Goal: Task Accomplishment & Management: Use online tool/utility

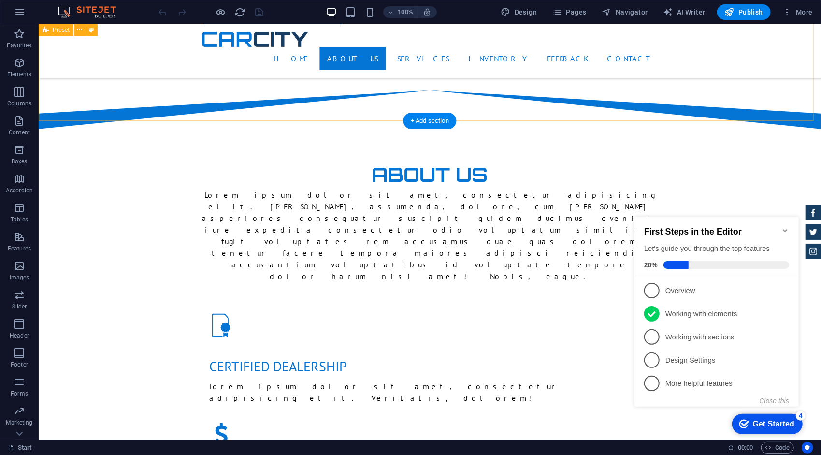
scroll to position [677, 0]
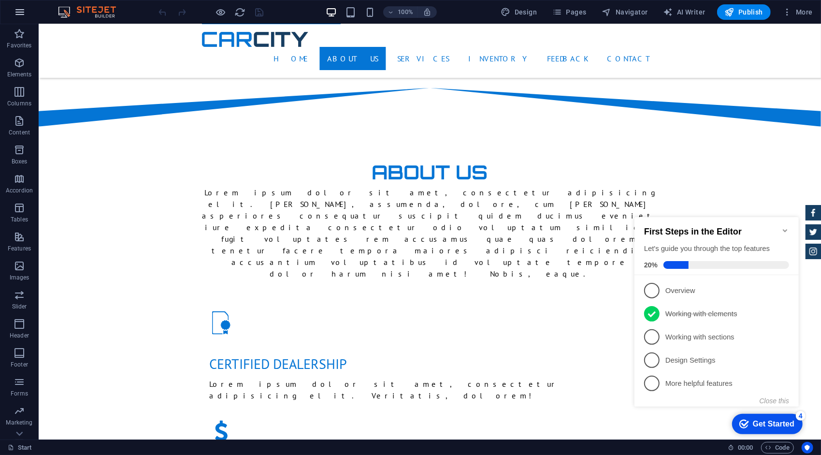
click at [23, 20] on button "button" at bounding box center [19, 11] width 23 height 23
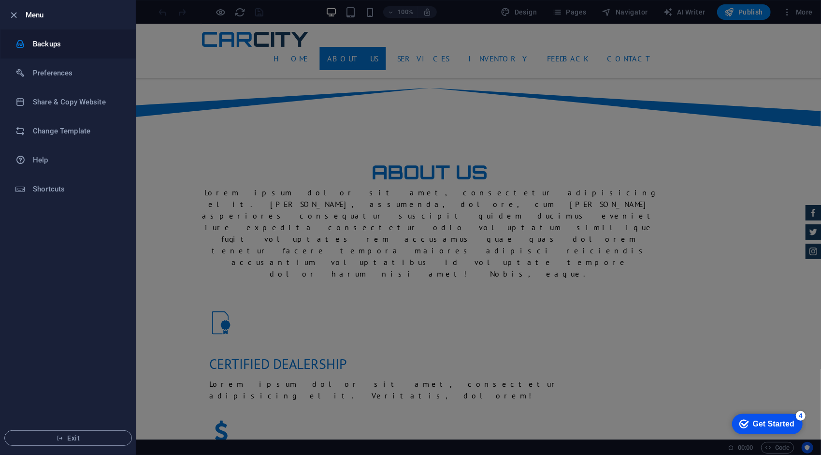
click at [35, 49] on h6 "Backups" at bounding box center [77, 44] width 89 height 12
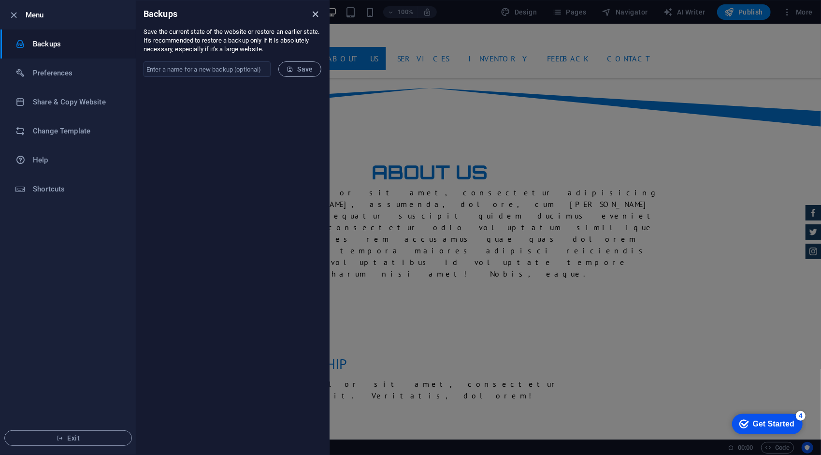
click at [315, 15] on icon "close" at bounding box center [315, 14] width 11 height 11
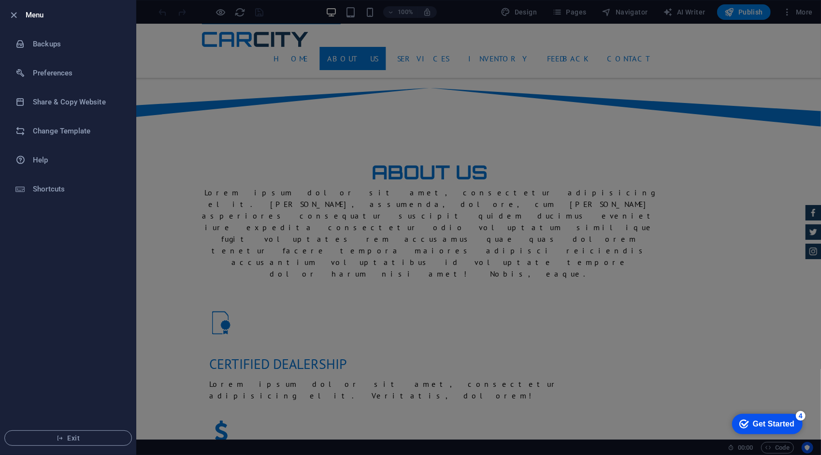
drag, startPoint x: 110, startPoint y: 128, endPoint x: 36, endPoint y: 266, distance: 156.3
click at [36, 266] on ul "Menu Backups Preferences Share & Copy Website Change Template Help Shortcuts Ex…" at bounding box center [67, 227] width 135 height 454
click at [57, 74] on h6 "Preferences" at bounding box center [77, 73] width 89 height 12
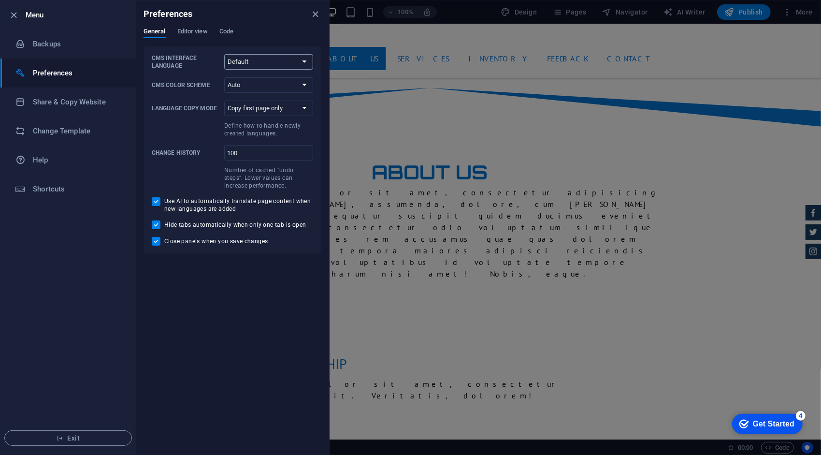
click at [303, 58] on select "Default Deutsch English Español Français Magyar Italiano Nederlands Polski Port…" at bounding box center [268, 61] width 89 height 15
click at [302, 61] on select "Default Deutsch English Español Français Magyar Italiano Nederlands Polski Port…" at bounding box center [268, 61] width 89 height 15
click at [257, 64] on select "Default Deutsch English Español Français Magyar Italiano Nederlands Polski Port…" at bounding box center [268, 61] width 89 height 15
click at [278, 114] on select "Copy first page only Copy all pages" at bounding box center [268, 108] width 89 height 15
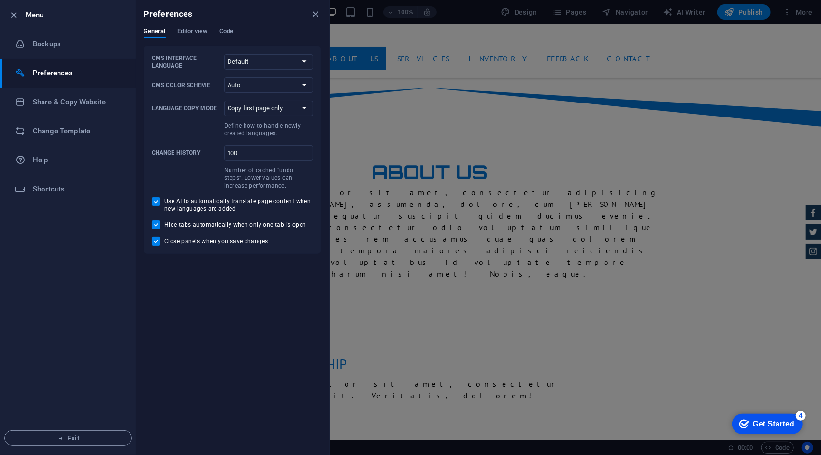
click at [210, 305] on div "Preferences General Editor view Code CMS Interface Language Default Deutsch Eng…" at bounding box center [232, 227] width 193 height 454
click at [208, 30] on span "Editor view" at bounding box center [192, 33] width 30 height 14
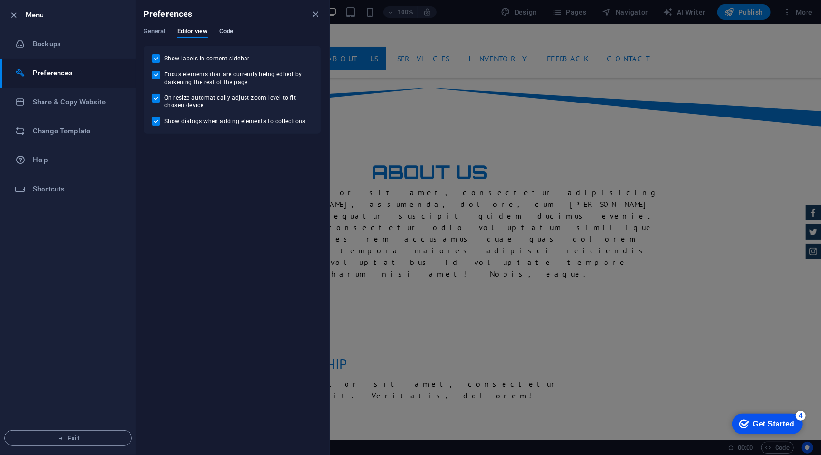
click at [230, 30] on span "Code" at bounding box center [226, 33] width 14 height 14
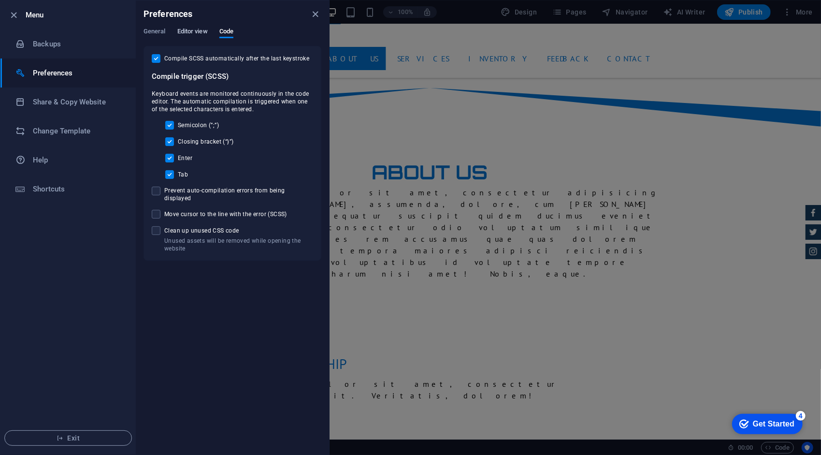
click at [181, 33] on span "Editor view" at bounding box center [192, 33] width 30 height 14
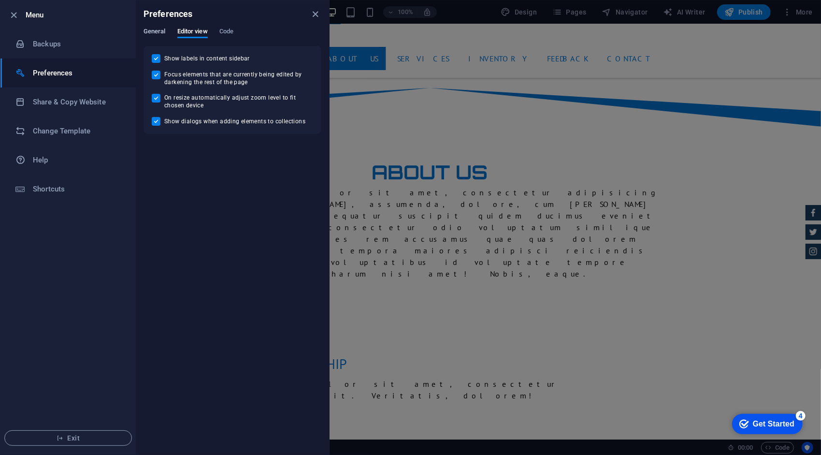
click at [154, 32] on span "General" at bounding box center [155, 33] width 22 height 14
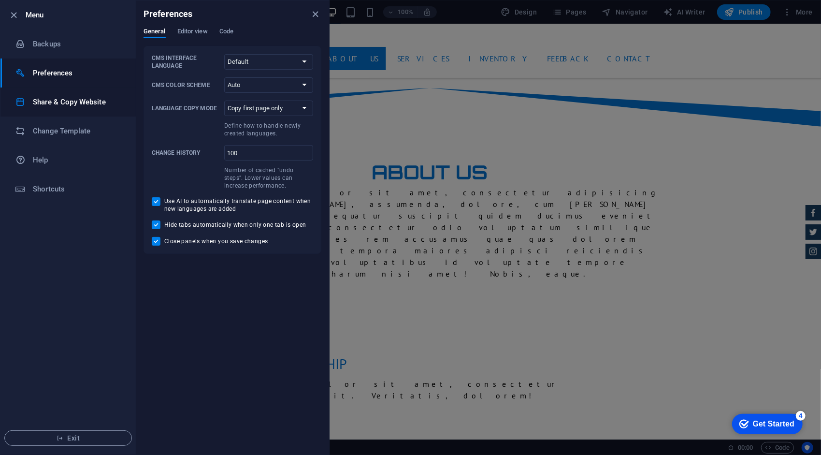
click at [107, 95] on li "Share & Copy Website" at bounding box center [67, 101] width 135 height 29
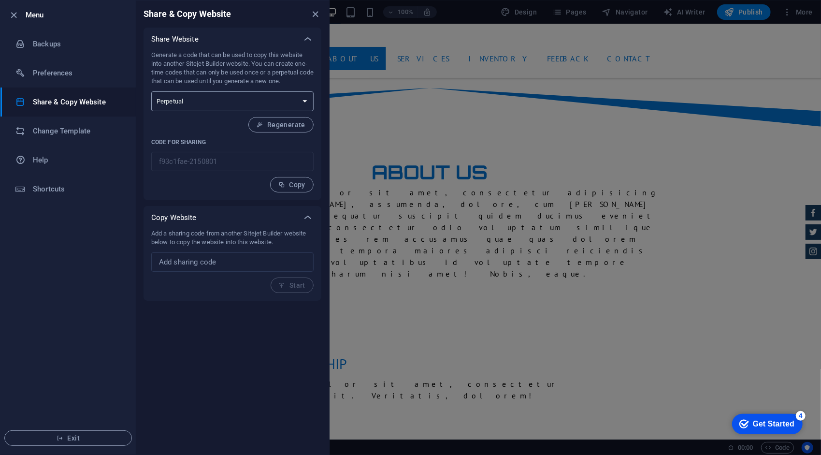
click at [255, 105] on select "One-time Perpetual" at bounding box center [232, 101] width 162 height 20
click at [223, 101] on select "One-time Perpetual" at bounding box center [232, 101] width 162 height 20
click at [242, 100] on select "One-time Perpetual" at bounding box center [232, 101] width 162 height 20
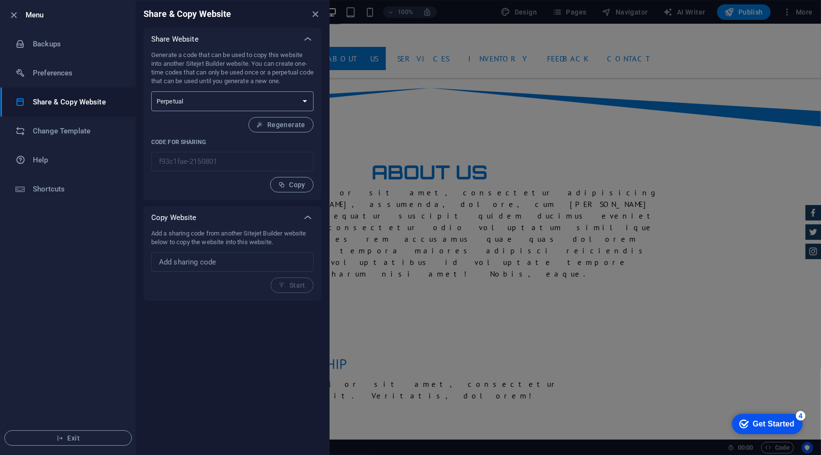
click at [234, 102] on select "One-time Perpetual" at bounding box center [232, 101] width 162 height 20
click at [72, 130] on h6 "Change Template" at bounding box center [77, 131] width 89 height 12
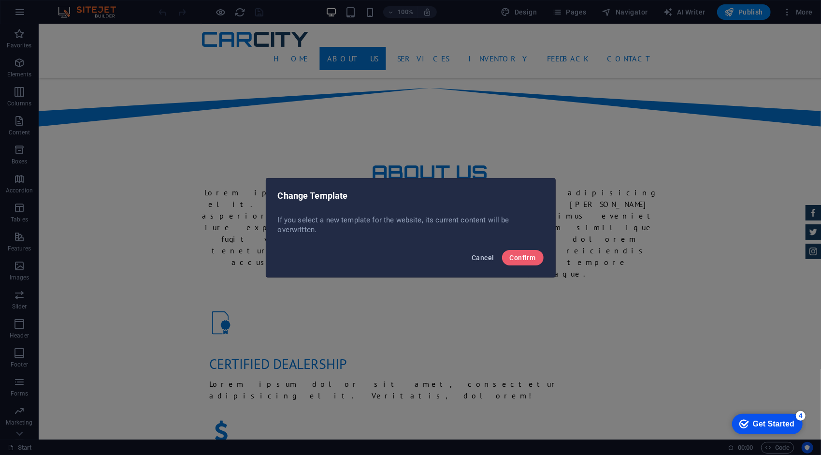
click at [479, 259] on span "Cancel" at bounding box center [483, 258] width 22 height 8
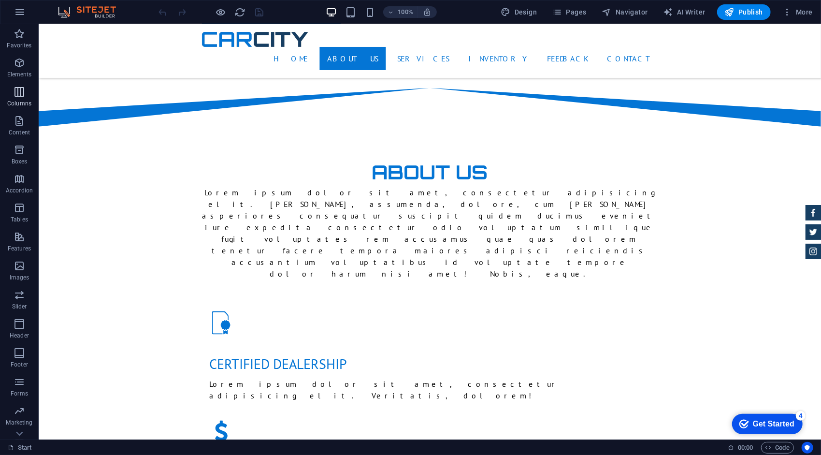
click at [19, 95] on icon "button" at bounding box center [20, 92] width 12 height 12
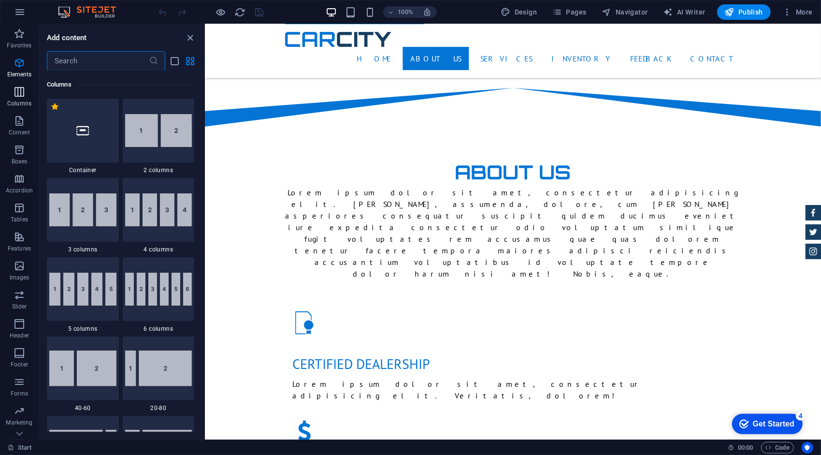
scroll to position [478, 0]
click at [21, 66] on icon "button" at bounding box center [20, 63] width 12 height 12
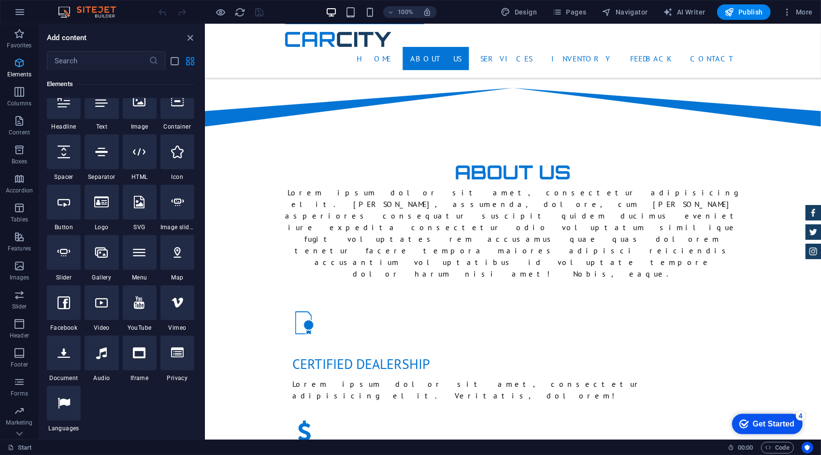
scroll to position [103, 0]
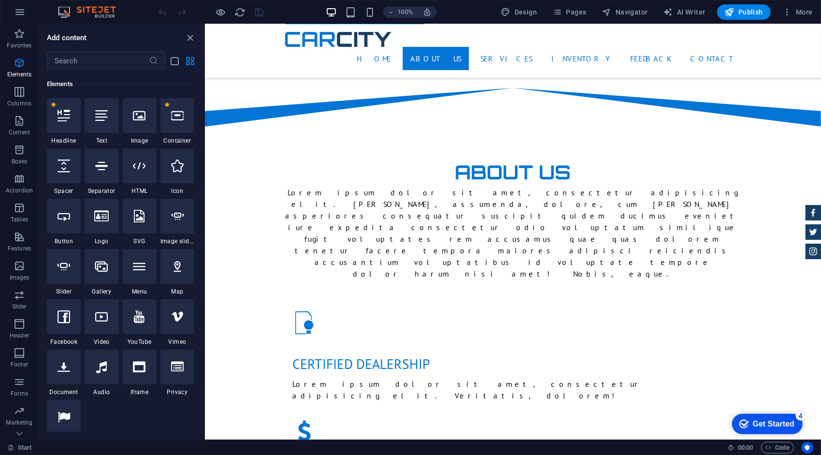
click at [113, 78] on h6 "Elements" at bounding box center [120, 84] width 147 height 12
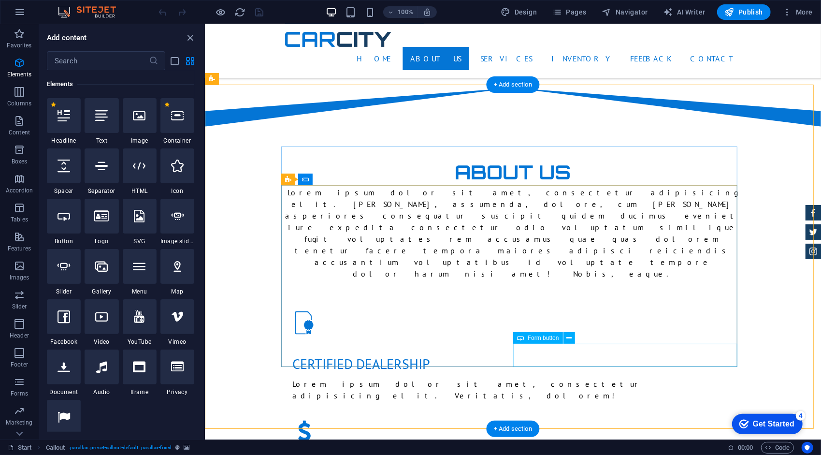
drag, startPoint x: 255, startPoint y: 117, endPoint x: 635, endPoint y: 348, distance: 444.6
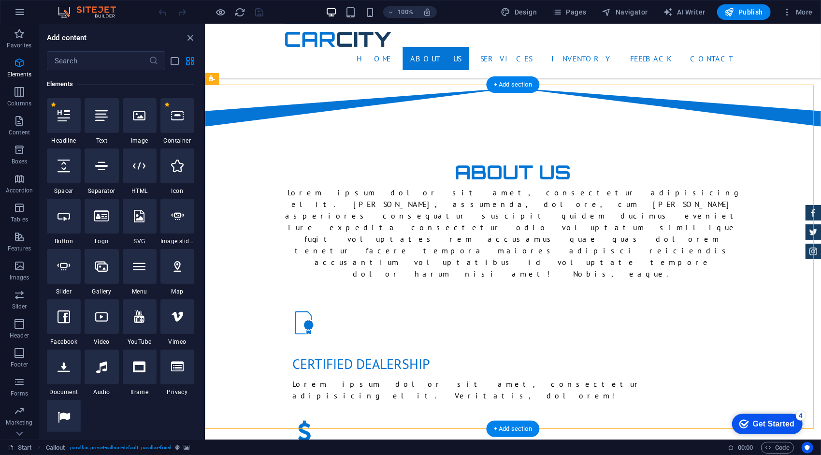
click at [153, 414] on div "1 Star Headline 1 Star Text 1 Star Image 1 Star Container 1 Star Spacer 1 Star …" at bounding box center [120, 272] width 147 height 348
drag, startPoint x: 260, startPoint y: 115, endPoint x: 706, endPoint y: 378, distance: 518.0
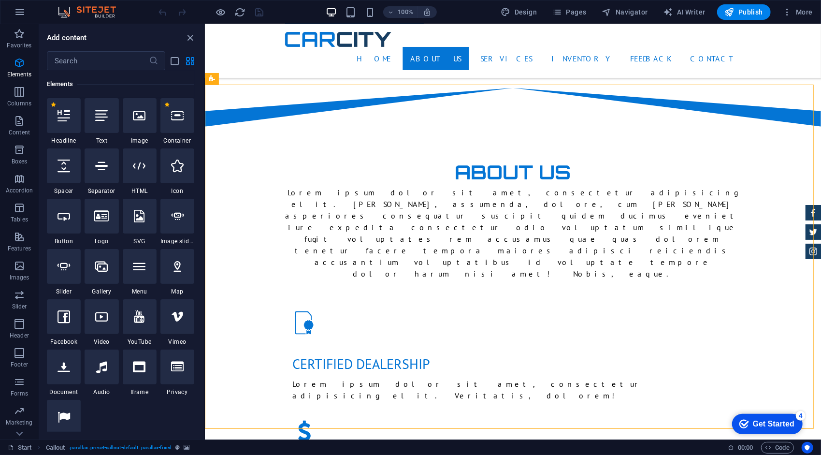
click at [154, 412] on div "1 Star Headline 1 Star Text 1 Star Image 1 Star Container 1 Star Spacer 1 Star …" at bounding box center [120, 272] width 147 height 348
drag, startPoint x: 601, startPoint y: 403, endPoint x: 251, endPoint y: 382, distance: 350.5
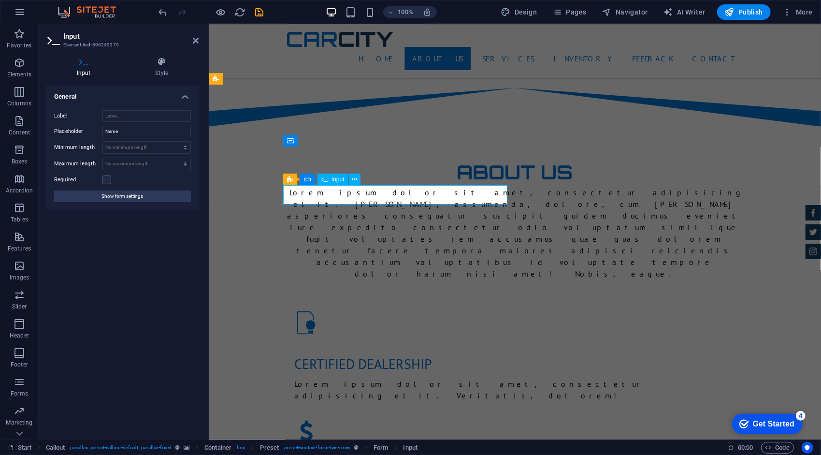
drag, startPoint x: 323, startPoint y: 196, endPoint x: 554, endPoint y: 200, distance: 231.0
click at [351, 177] on button at bounding box center [355, 179] width 12 height 12
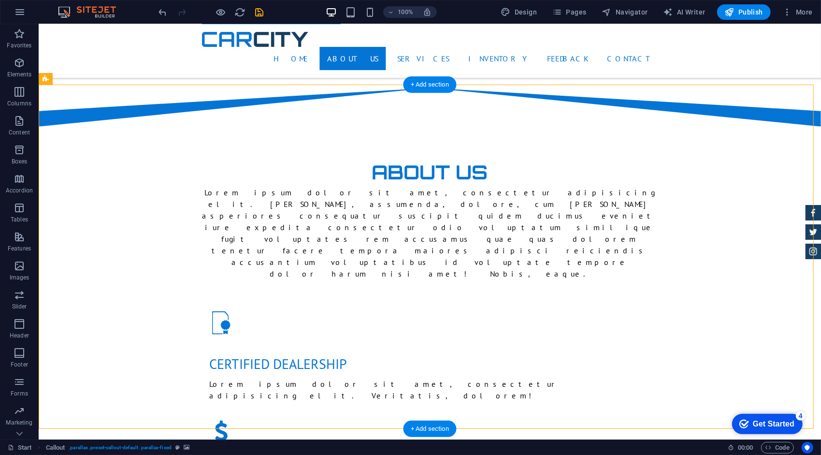
click at [26, 186] on span "Accordion" at bounding box center [19, 184] width 39 height 23
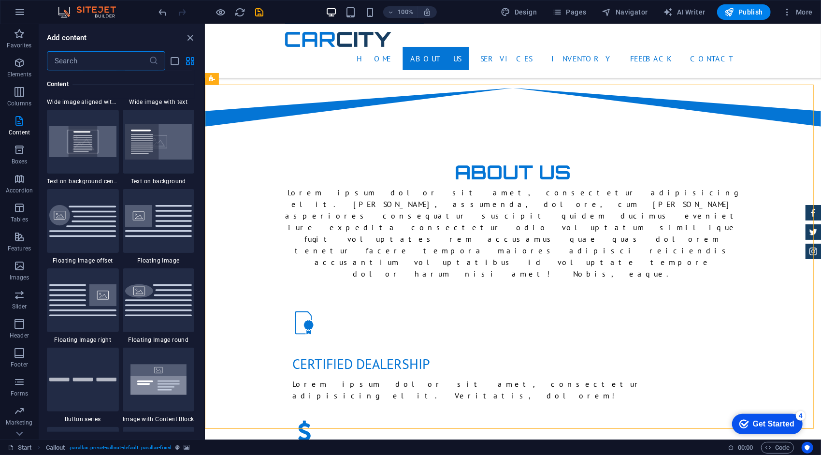
scroll to position [1926, 0]
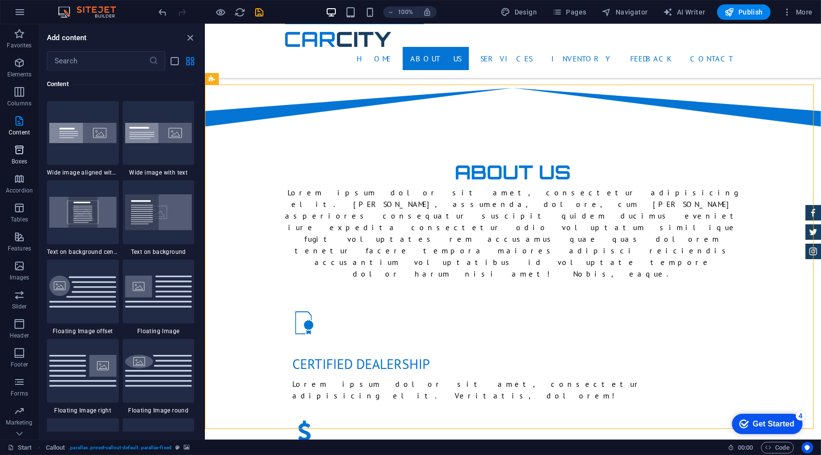
click at [17, 158] on p "Boxes" at bounding box center [20, 162] width 16 height 8
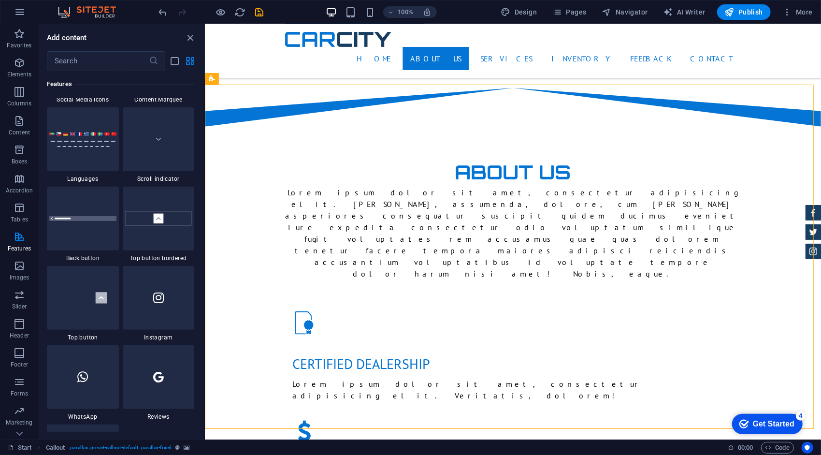
scroll to position [4502, 0]
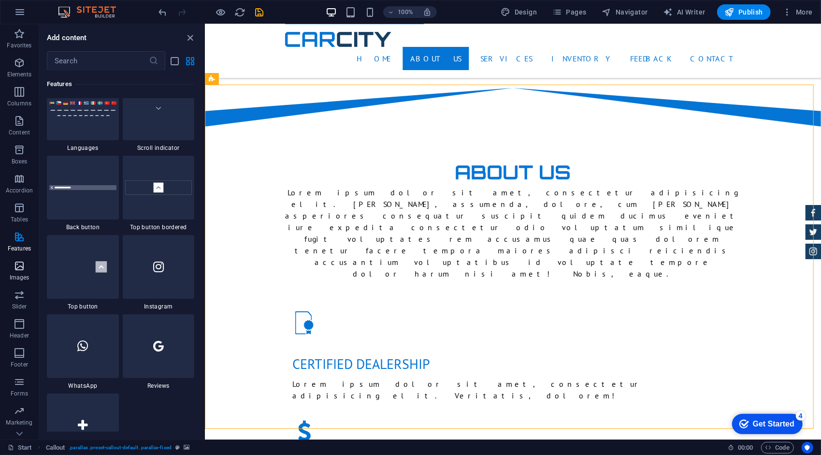
click at [33, 266] on span "Images" at bounding box center [19, 271] width 39 height 23
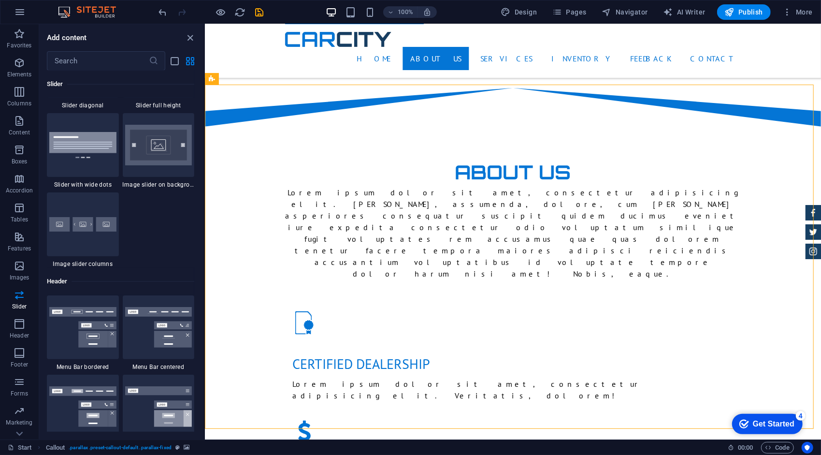
scroll to position [5625, 0]
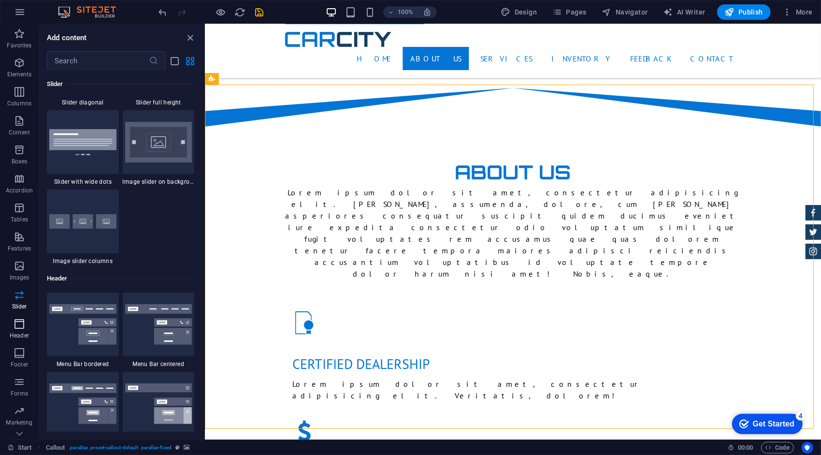
click at [15, 330] on span "Header" at bounding box center [19, 329] width 39 height 23
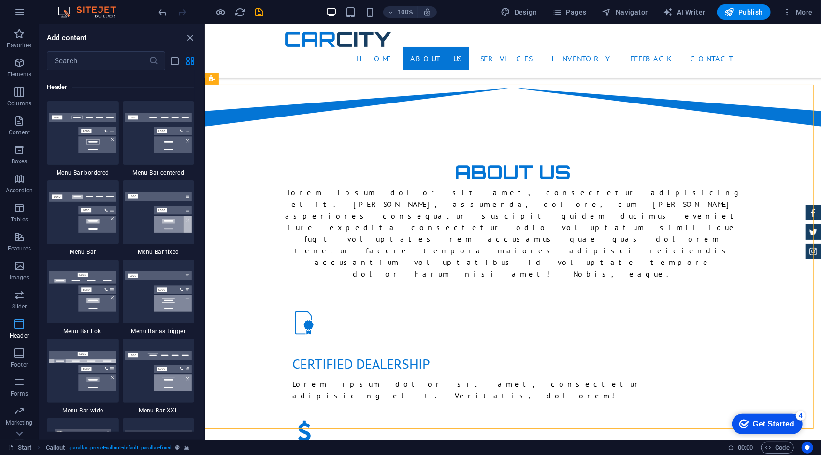
scroll to position [5819, 0]
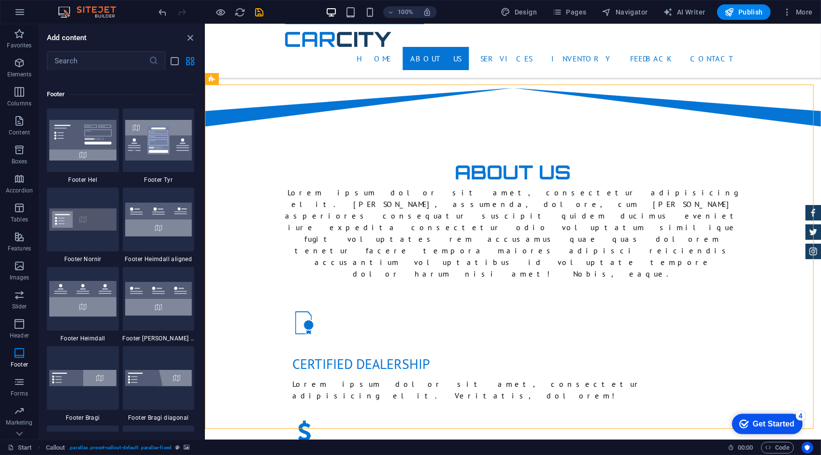
scroll to position [6399, 0]
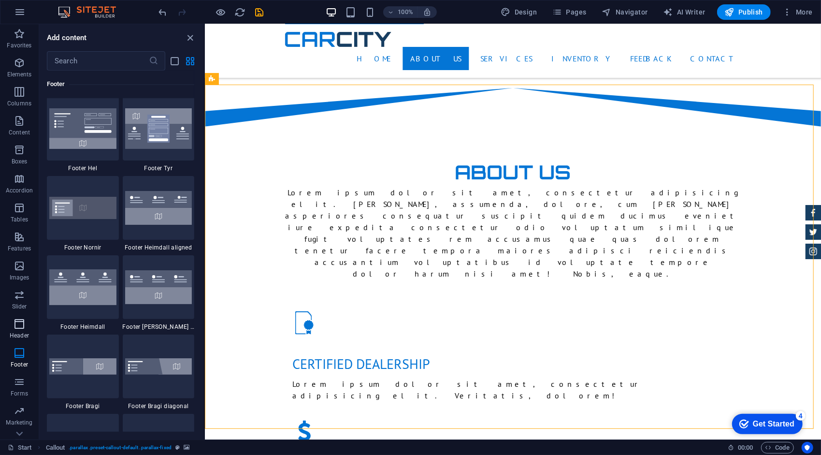
click at [12, 319] on span "Header" at bounding box center [19, 329] width 39 height 23
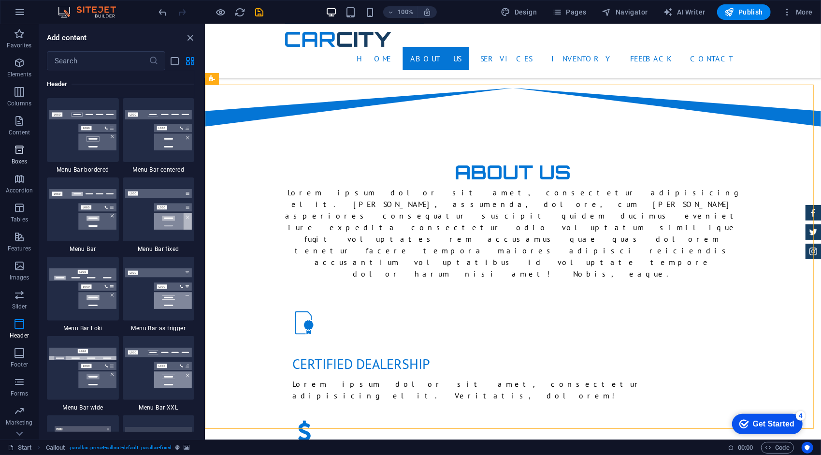
click at [26, 147] on span "Boxes" at bounding box center [19, 155] width 39 height 23
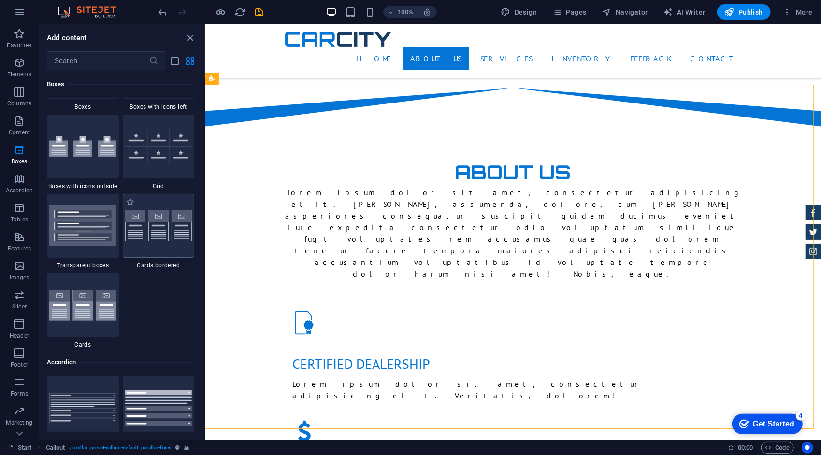
scroll to position [2811, 0]
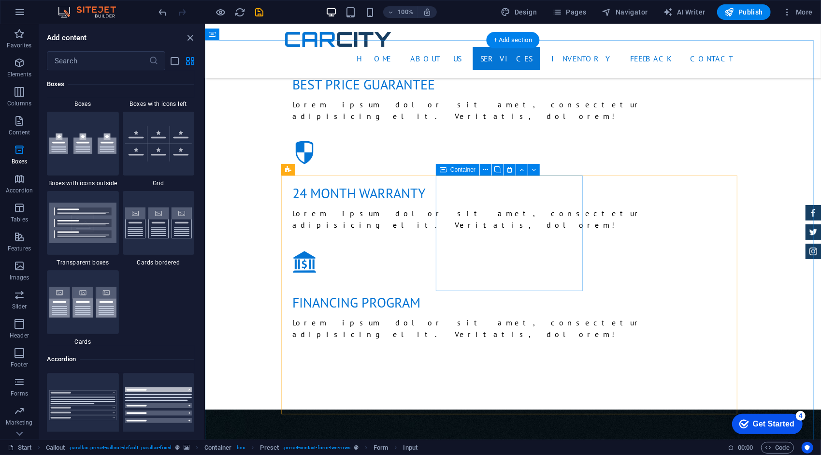
scroll to position [1063, 0]
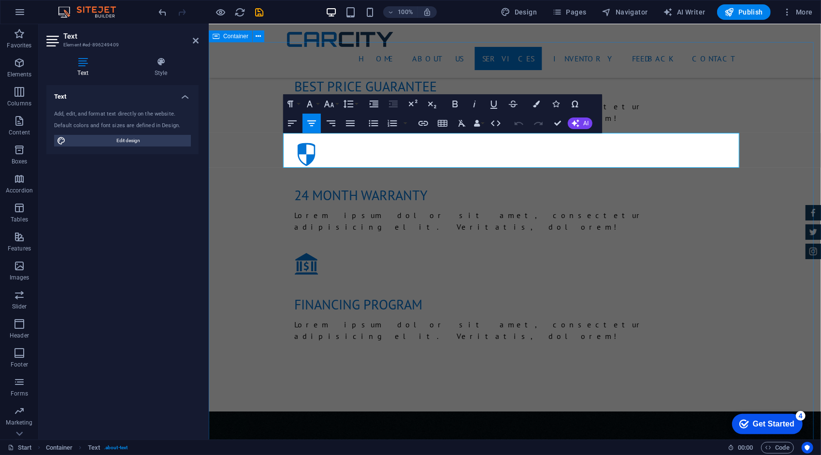
drag, startPoint x: 716, startPoint y: 159, endPoint x: 244, endPoint y: 128, distance: 472.7
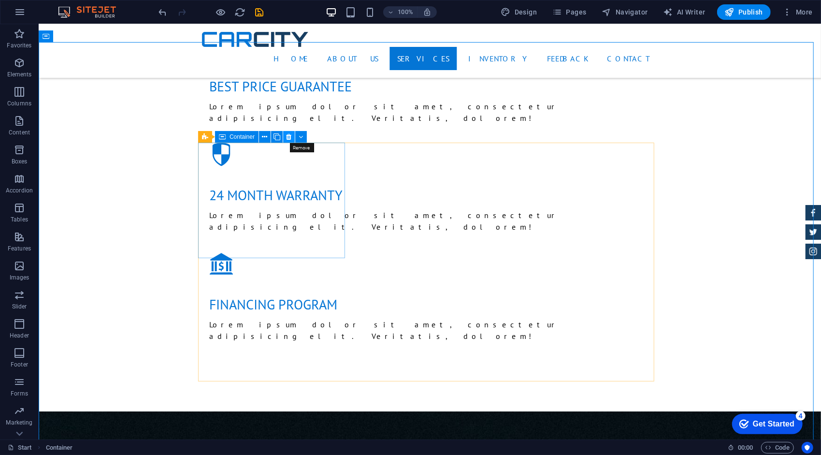
click at [293, 137] on button at bounding box center [289, 137] width 12 height 12
click at [288, 134] on icon at bounding box center [289, 137] width 5 height 10
click at [292, 134] on button at bounding box center [289, 137] width 12 height 12
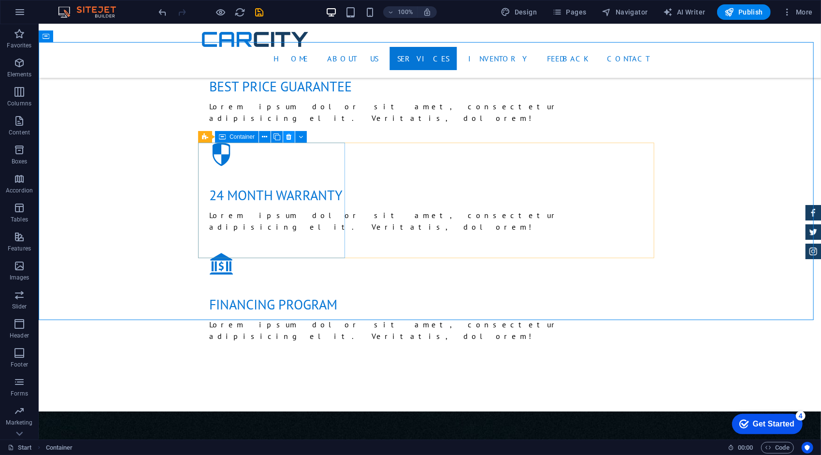
click at [290, 134] on icon at bounding box center [289, 137] width 5 height 10
click at [293, 133] on button at bounding box center [289, 137] width 12 height 12
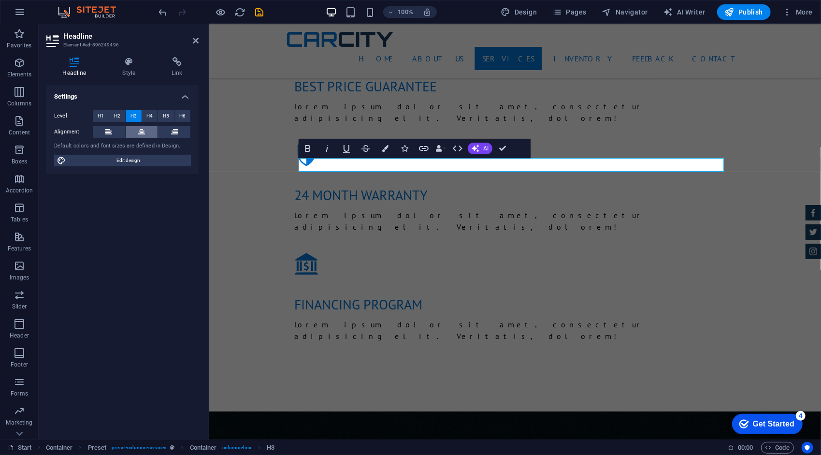
click at [142, 127] on icon at bounding box center [141, 132] width 7 height 12
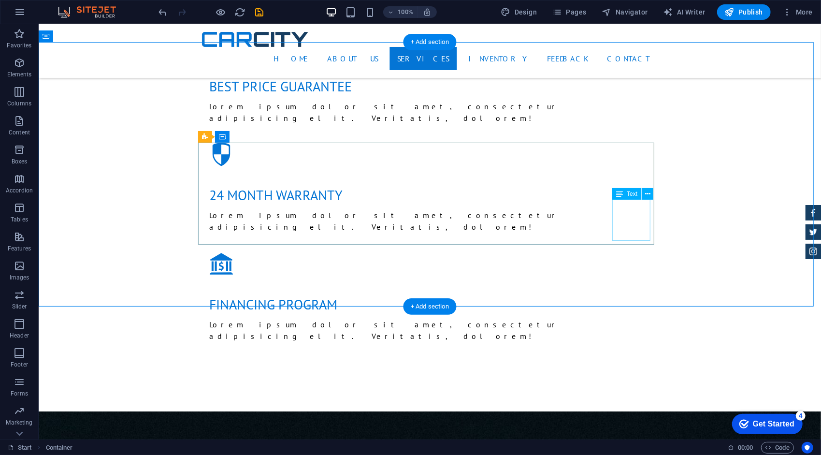
drag, startPoint x: 660, startPoint y: 255, endPoint x: 584, endPoint y: 205, distance: 90.3
click at [646, 198] on icon at bounding box center [647, 194] width 5 height 10
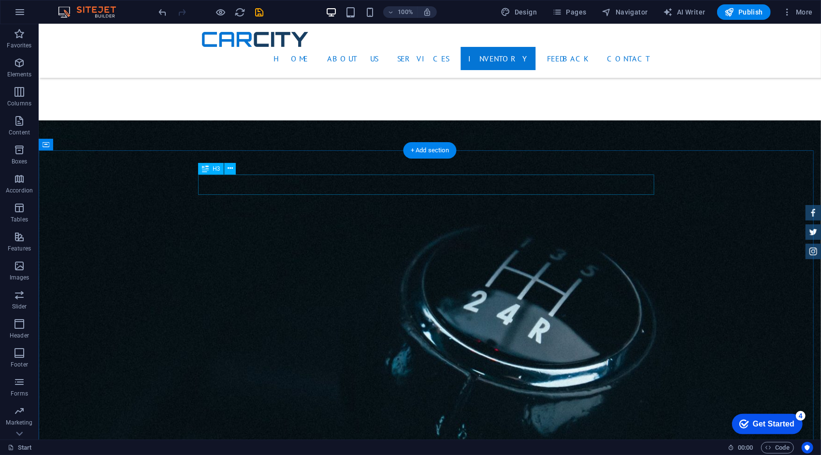
scroll to position [1401, 0]
